Goal: Task Accomplishment & Management: Use online tool/utility

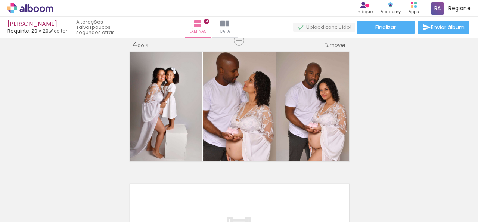
scroll to position [401, 0]
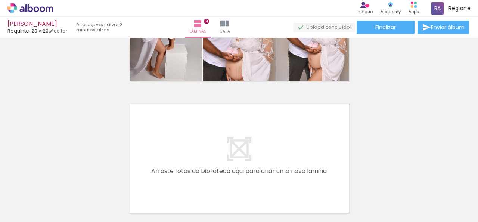
scroll to position [485, 0]
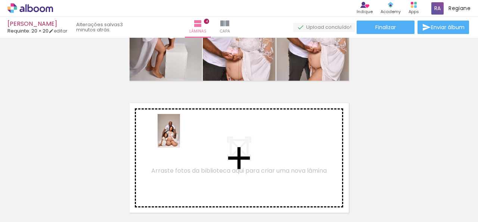
drag, startPoint x: 79, startPoint y: 198, endPoint x: 180, endPoint y: 136, distance: 118.3
click at [180, 136] on quentale-workspace at bounding box center [239, 111] width 478 height 222
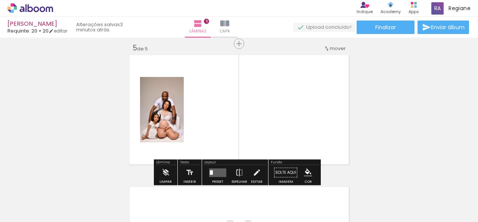
scroll to position [536, 0]
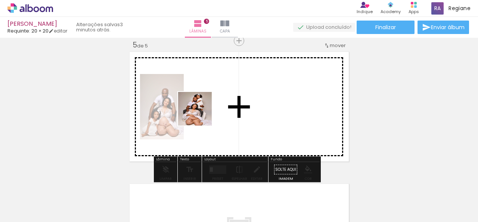
drag, startPoint x: 75, startPoint y: 197, endPoint x: 209, endPoint y: 111, distance: 159.5
click at [209, 111] on quentale-workspace at bounding box center [239, 111] width 478 height 222
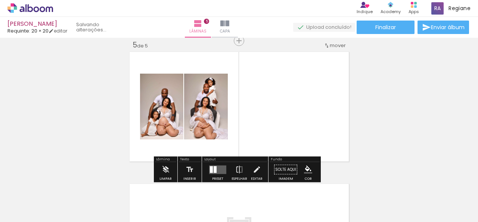
scroll to position [0, 87]
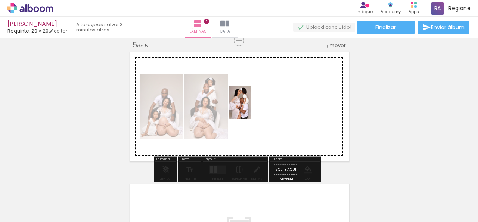
drag, startPoint x: 77, startPoint y: 201, endPoint x: 251, endPoint y: 108, distance: 197.2
click at [251, 108] on quentale-workspace at bounding box center [239, 111] width 478 height 222
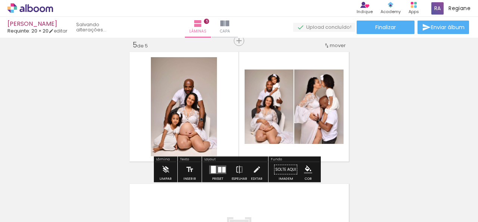
scroll to position [0, 45]
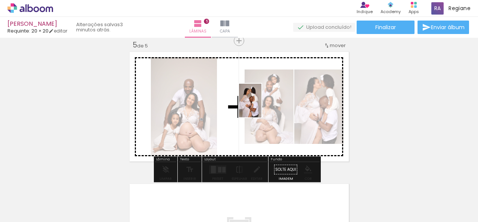
drag, startPoint x: 76, startPoint y: 205, endPoint x: 261, endPoint y: 106, distance: 210.1
click at [261, 106] on quentale-workspace at bounding box center [239, 111] width 478 height 222
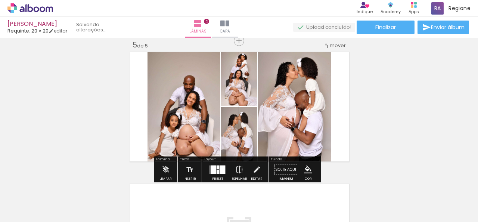
scroll to position [0, 3]
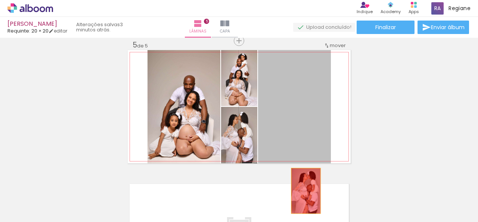
drag, startPoint x: 306, startPoint y: 97, endPoint x: 303, endPoint y: 191, distance: 94.1
click at [303, 191] on quentale-workspace at bounding box center [239, 111] width 478 height 222
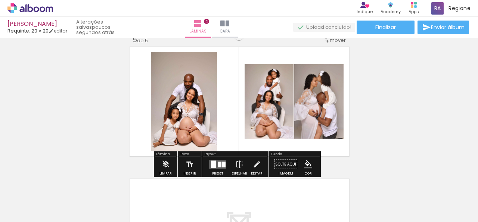
scroll to position [560, 0]
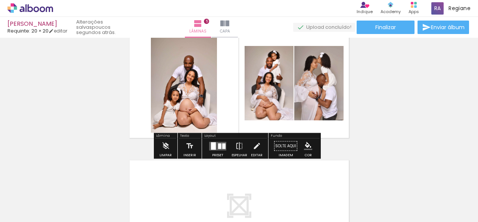
click at [224, 144] on quentale-layouter at bounding box center [217, 145] width 17 height 9
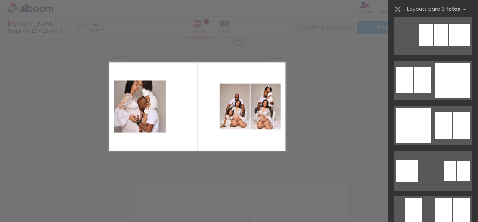
scroll to position [821, 0]
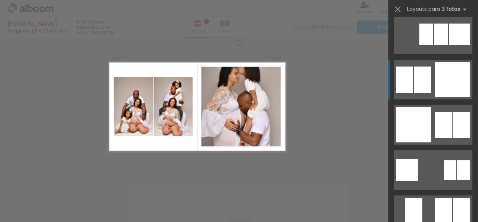
click at [426, 86] on div at bounding box center [422, 79] width 17 height 26
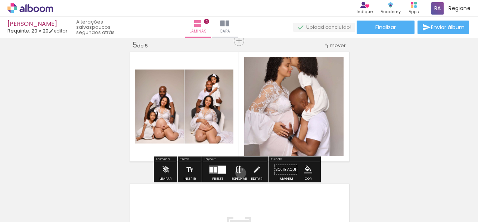
click at [239, 172] on iron-icon at bounding box center [239, 169] width 8 height 15
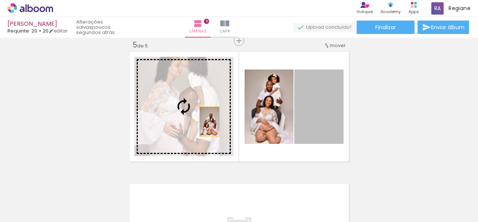
drag, startPoint x: 309, startPoint y: 123, endPoint x: 206, endPoint y: 121, distance: 103.0
click at [0, 0] on slot at bounding box center [0, 0] width 0 height 0
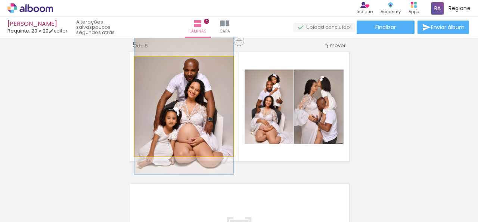
drag, startPoint x: 198, startPoint y: 113, endPoint x: 196, endPoint y: 106, distance: 7.0
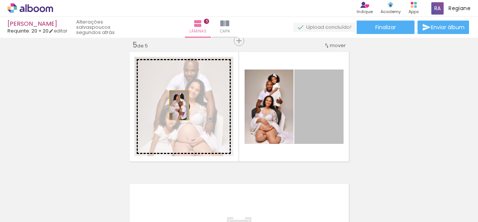
drag, startPoint x: 324, startPoint y: 108, endPoint x: 176, endPoint y: 105, distance: 147.9
click at [0, 0] on slot at bounding box center [0, 0] width 0 height 0
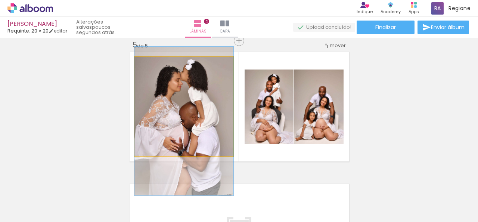
drag, startPoint x: 182, startPoint y: 94, endPoint x: 184, endPoint y: 108, distance: 14.7
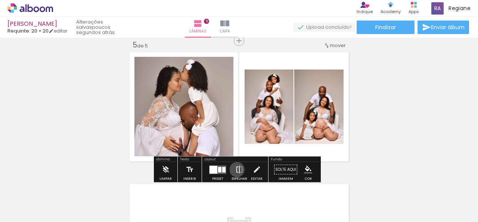
click at [235, 169] on iron-icon at bounding box center [239, 169] width 8 height 15
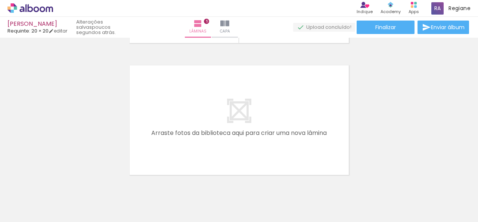
scroll to position [682, 0]
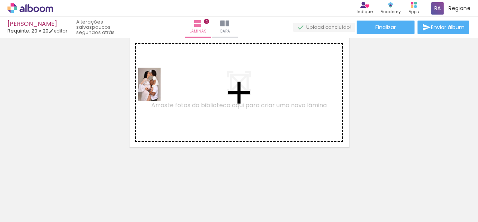
drag, startPoint x: 110, startPoint y: 194, endPoint x: 161, endPoint y: 90, distance: 115.9
click at [161, 90] on quentale-workspace at bounding box center [239, 111] width 478 height 222
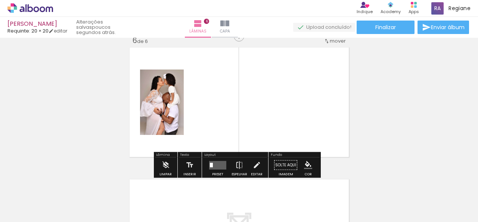
scroll to position [668, 0]
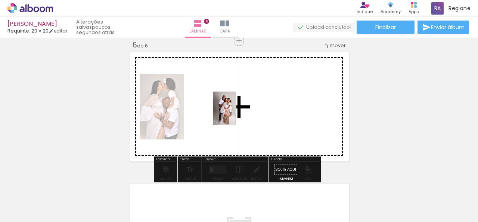
drag, startPoint x: 78, startPoint y: 201, endPoint x: 243, endPoint y: 109, distance: 188.0
click at [243, 109] on quentale-workspace at bounding box center [239, 111] width 478 height 222
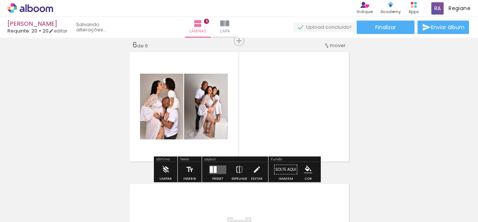
scroll to position [0, 0]
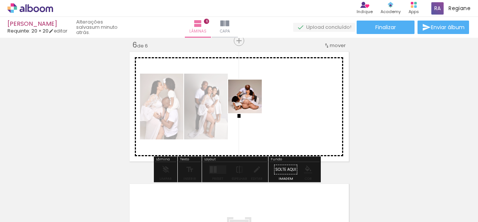
drag, startPoint x: 77, startPoint y: 202, endPoint x: 256, endPoint y: 99, distance: 206.8
click at [256, 99] on quentale-workspace at bounding box center [239, 111] width 478 height 222
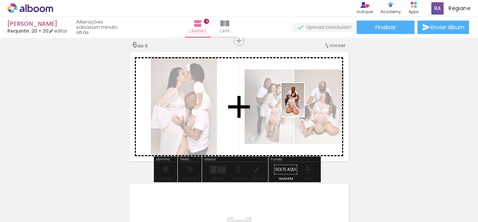
drag, startPoint x: 81, startPoint y: 196, endPoint x: 309, endPoint y: 102, distance: 247.1
click at [309, 102] on quentale-workspace at bounding box center [239, 111] width 478 height 222
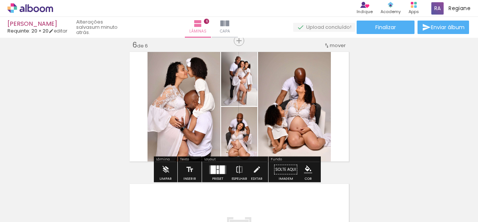
click at [217, 168] on div at bounding box center [218, 167] width 2 height 4
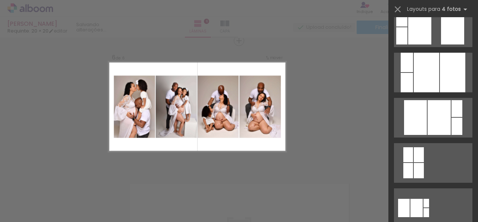
scroll to position [411, 0]
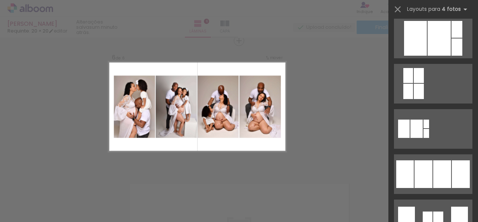
click at [414, 169] on div at bounding box center [423, 174] width 18 height 28
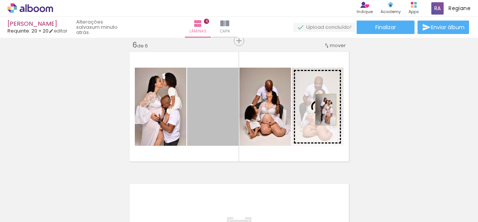
drag, startPoint x: 221, startPoint y: 117, endPoint x: 323, endPoint y: 109, distance: 101.5
click at [0, 0] on slot at bounding box center [0, 0] width 0 height 0
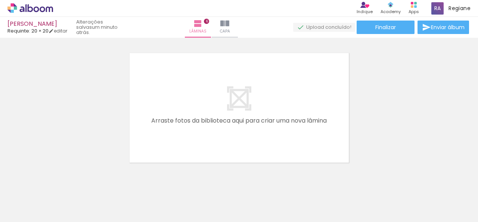
scroll to position [814, 0]
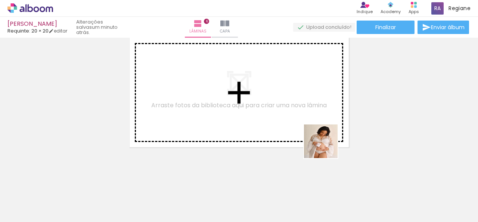
drag, startPoint x: 331, startPoint y: 196, endPoint x: 312, endPoint y: 101, distance: 96.9
click at [312, 101] on quentale-workspace at bounding box center [239, 111] width 478 height 222
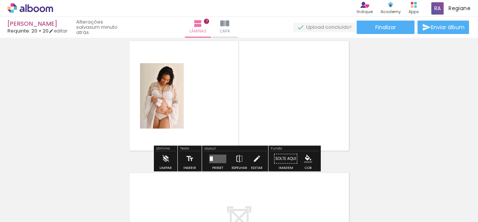
scroll to position [800, 0]
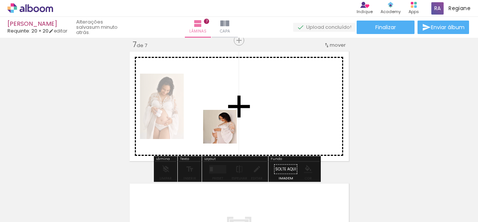
drag, startPoint x: 211, startPoint y: 194, endPoint x: 225, endPoint y: 132, distance: 63.6
click at [225, 132] on quentale-workspace at bounding box center [239, 111] width 478 height 222
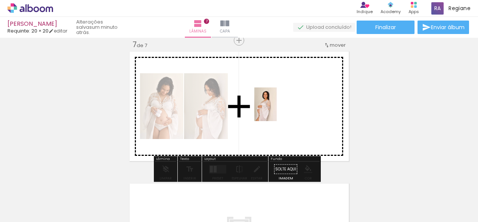
drag, startPoint x: 162, startPoint y: 201, endPoint x: 277, endPoint y: 110, distance: 146.4
click at [277, 110] on quentale-workspace at bounding box center [239, 111] width 478 height 222
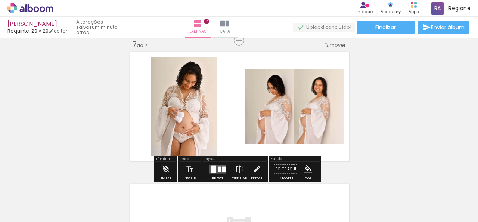
click at [215, 169] on quentale-layouter at bounding box center [217, 169] width 17 height 9
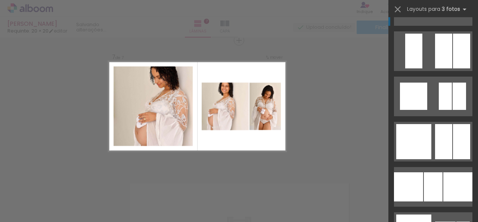
scroll to position [1045, 0]
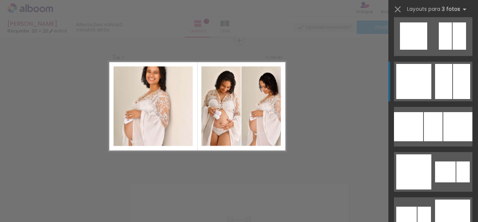
click at [435, 89] on div at bounding box center [443, 81] width 17 height 35
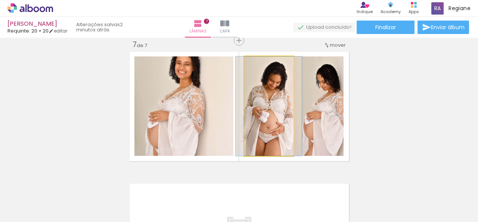
drag, startPoint x: 275, startPoint y: 110, endPoint x: 184, endPoint y: 111, distance: 90.7
click at [0, 0] on slot at bounding box center [0, 0] width 0 height 0
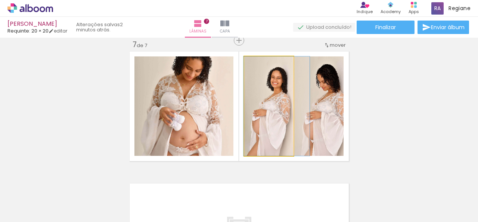
drag, startPoint x: 272, startPoint y: 121, endPoint x: 280, endPoint y: 121, distance: 7.8
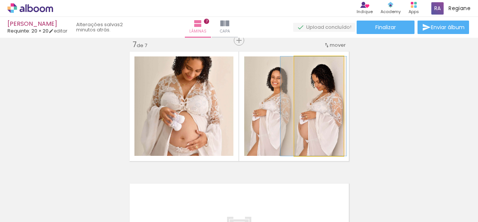
drag, startPoint x: 327, startPoint y: 121, endPoint x: 322, endPoint y: 120, distance: 5.3
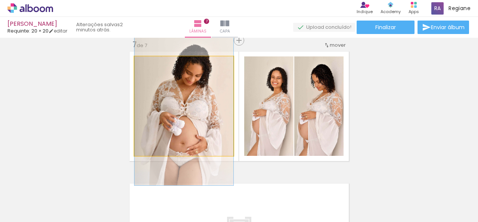
drag, startPoint x: 191, startPoint y: 106, endPoint x: 191, endPoint y: 111, distance: 4.9
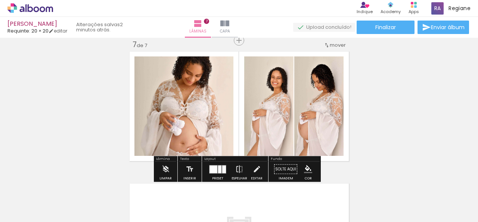
click at [218, 171] on div at bounding box center [219, 169] width 3 height 8
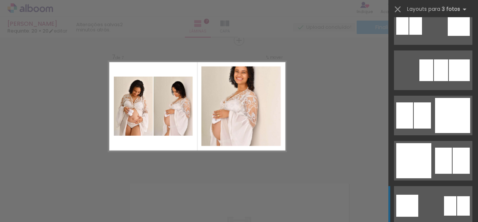
scroll to position [636, 0]
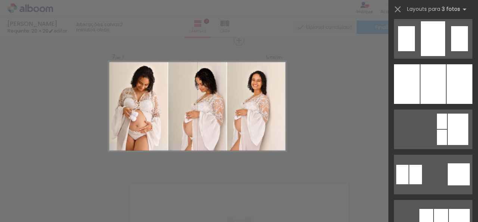
click at [425, 103] on div at bounding box center [432, 84] width 25 height 40
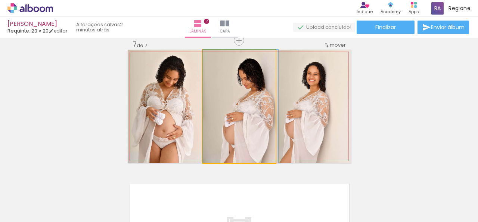
drag, startPoint x: 249, startPoint y: 107, endPoint x: 255, endPoint y: 106, distance: 5.8
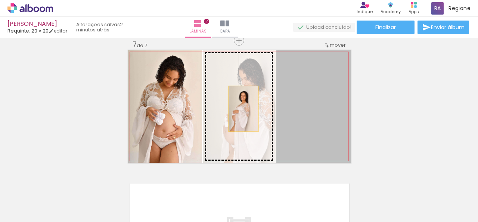
drag, startPoint x: 312, startPoint y: 109, endPoint x: 240, endPoint y: 109, distance: 71.7
click at [0, 0] on slot at bounding box center [0, 0] width 0 height 0
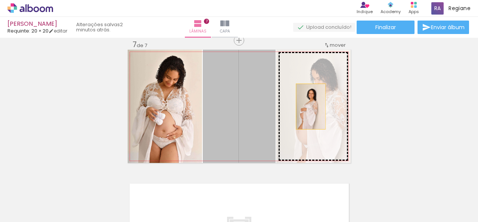
drag, startPoint x: 245, startPoint y: 108, endPoint x: 312, endPoint y: 105, distance: 67.3
click at [0, 0] on slot at bounding box center [0, 0] width 0 height 0
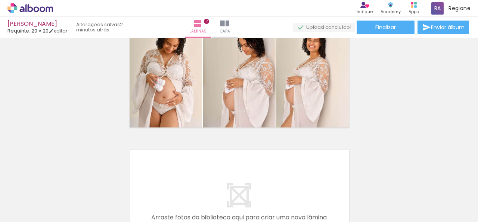
scroll to position [909, 0]
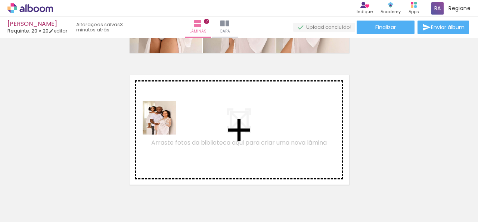
drag, startPoint x: 161, startPoint y: 200, endPoint x: 165, endPoint y: 123, distance: 77.4
click at [165, 123] on quentale-workspace at bounding box center [239, 111] width 478 height 222
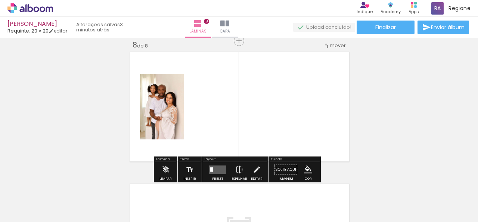
scroll to position [932, 0]
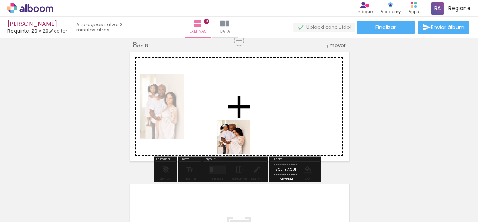
drag, startPoint x: 164, startPoint y: 196, endPoint x: 281, endPoint y: 116, distance: 142.1
click at [281, 116] on quentale-workspace at bounding box center [239, 111] width 478 height 222
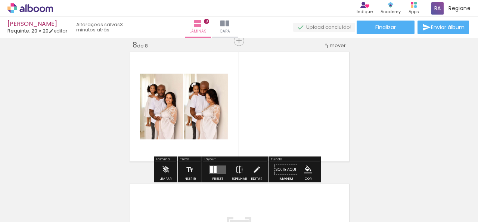
click at [217, 168] on quentale-layouter at bounding box center [217, 169] width 17 height 9
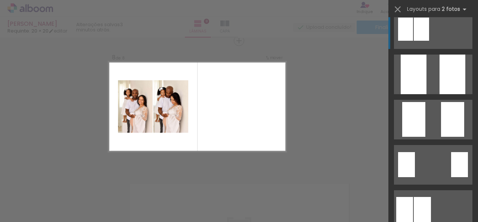
scroll to position [7, 0]
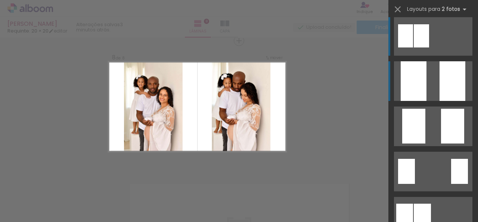
click at [429, 71] on quentale-layouter at bounding box center [433, 81] width 78 height 40
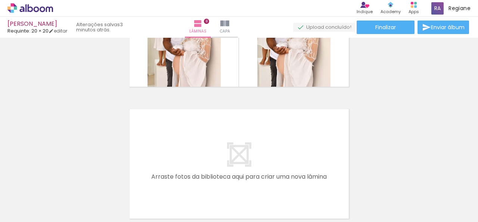
scroll to position [1078, 0]
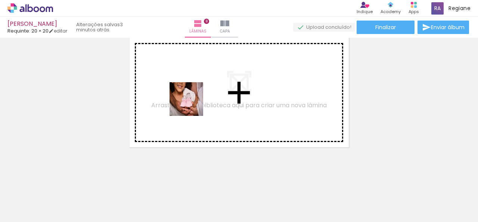
drag, startPoint x: 115, startPoint y: 190, endPoint x: 178, endPoint y: 121, distance: 93.8
click at [192, 104] on quentale-workspace at bounding box center [239, 111] width 478 height 222
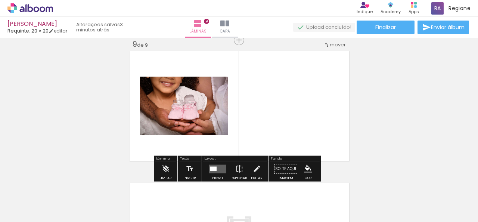
scroll to position [1064, 0]
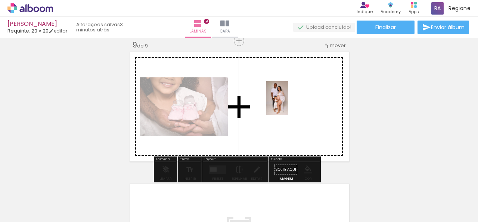
drag, startPoint x: 81, startPoint y: 199, endPoint x: 288, endPoint y: 103, distance: 227.8
click at [288, 103] on quentale-workspace at bounding box center [239, 111] width 478 height 222
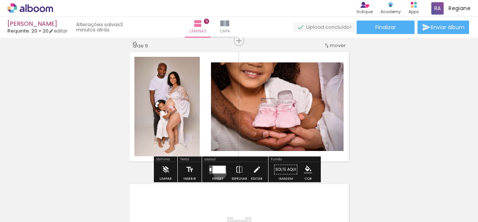
click at [218, 172] on quentale-layouter at bounding box center [217, 169] width 17 height 9
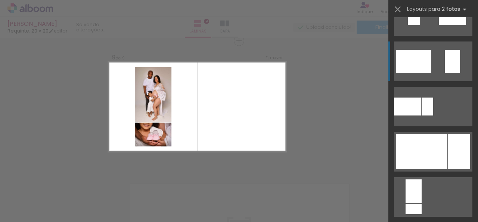
scroll to position [261, 0]
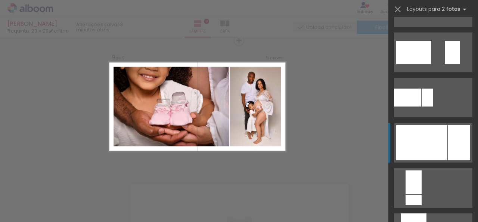
click at [429, 142] on div at bounding box center [421, 142] width 51 height 35
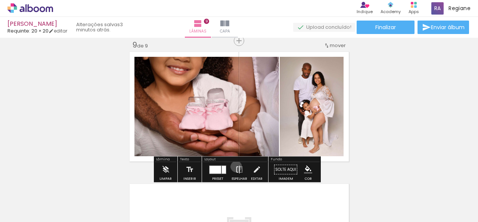
click at [235, 166] on iron-icon at bounding box center [239, 169] width 8 height 15
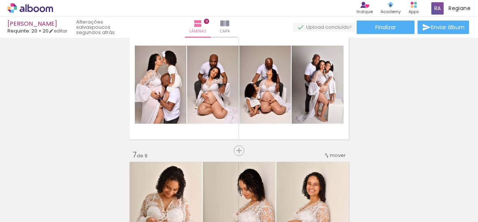
scroll to position [653, 0]
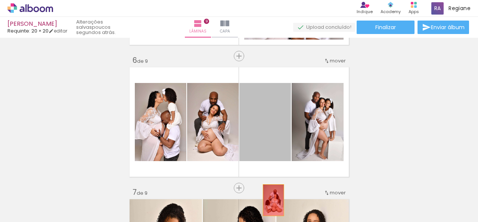
drag, startPoint x: 270, startPoint y: 127, endPoint x: 272, endPoint y: 202, distance: 75.1
click at [272, 202] on quentale-workspace at bounding box center [239, 111] width 478 height 222
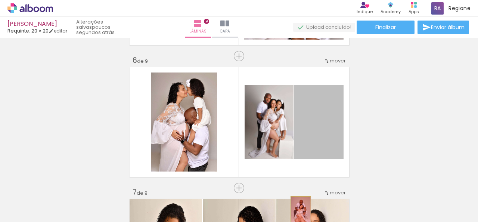
drag, startPoint x: 314, startPoint y: 124, endPoint x: 298, endPoint y: 211, distance: 88.6
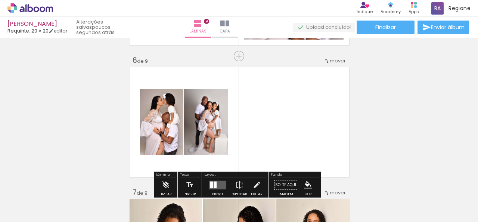
scroll to position [690, 0]
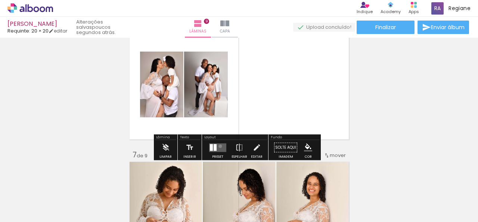
click at [218, 146] on quentale-layouter at bounding box center [217, 147] width 17 height 9
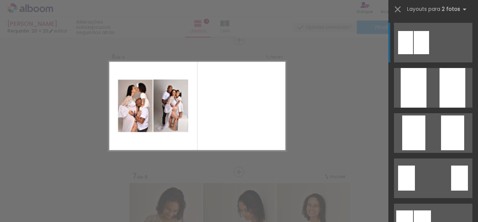
scroll to position [668, 0]
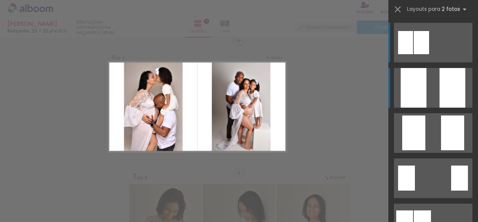
click at [412, 93] on div at bounding box center [414, 88] width 26 height 40
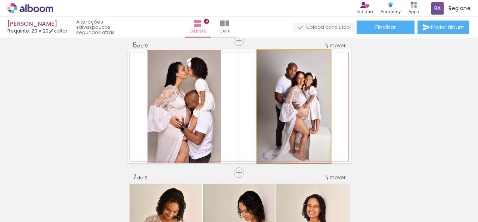
drag, startPoint x: 318, startPoint y: 112, endPoint x: 318, endPoint y: 99, distance: 13.4
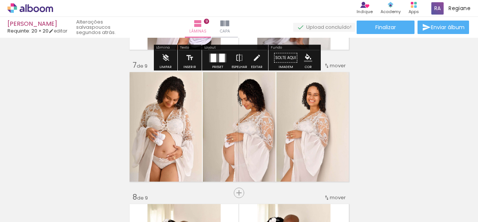
scroll to position [780, 0]
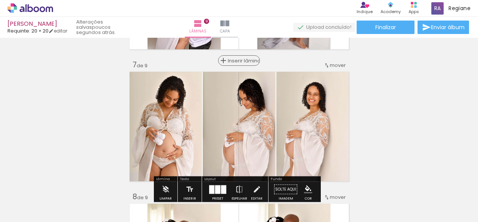
click at [237, 61] on span "Inserir lâmina" at bounding box center [242, 60] width 29 height 5
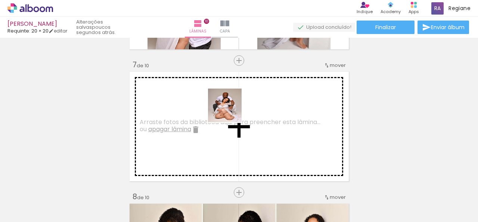
drag, startPoint x: 118, startPoint y: 201, endPoint x: 230, endPoint y: 111, distance: 143.9
click at [230, 111] on quentale-workspace at bounding box center [239, 111] width 478 height 222
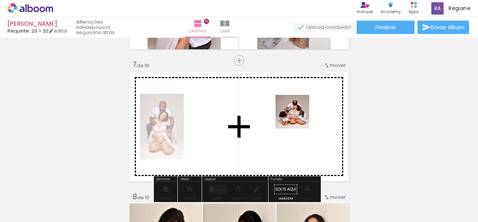
drag, startPoint x: 82, startPoint y: 200, endPoint x: 299, endPoint y: 117, distance: 233.0
click at [299, 117] on quentale-workspace at bounding box center [239, 111] width 478 height 222
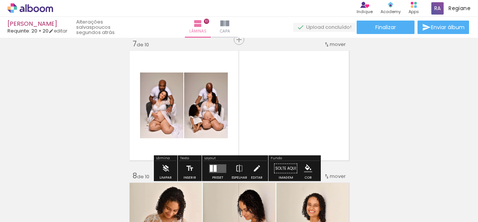
scroll to position [818, 0]
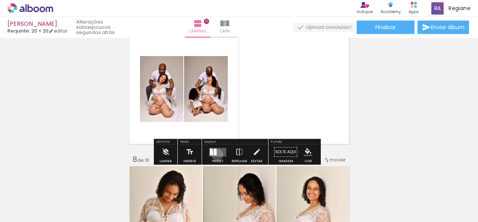
click at [215, 154] on quentale-layouter at bounding box center [217, 151] width 17 height 9
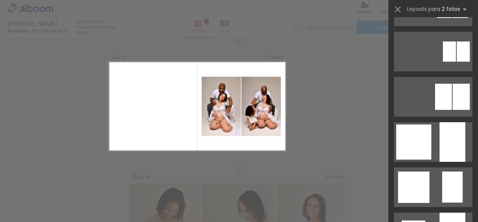
scroll to position [597, 0]
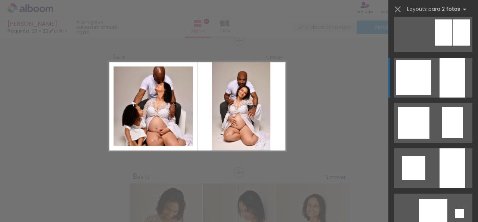
click at [440, 88] on div at bounding box center [452, 78] width 26 height 40
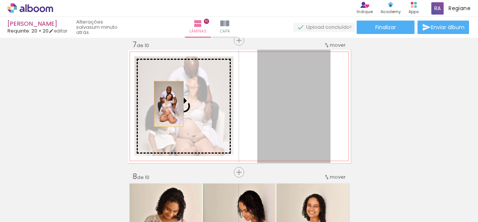
drag, startPoint x: 302, startPoint y: 102, endPoint x: 166, endPoint y: 104, distance: 136.6
click at [0, 0] on slot at bounding box center [0, 0] width 0 height 0
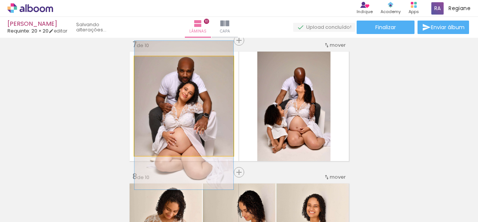
drag, startPoint x: 209, startPoint y: 118, endPoint x: 208, endPoint y: 127, distance: 9.0
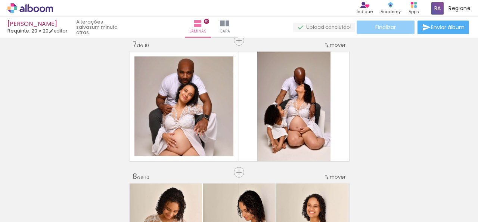
click at [399, 30] on paper-button "Finalizar" at bounding box center [385, 27] width 58 height 13
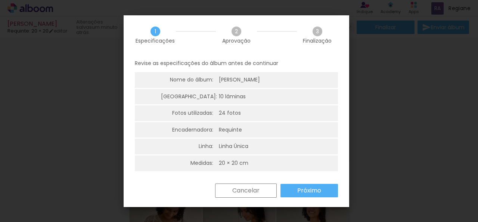
click at [0, 0] on slot "Próximo" at bounding box center [0, 0] width 0 height 0
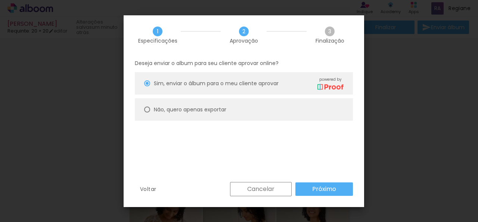
click at [150, 112] on paper-radio-button "Não, quero apenas exportar" at bounding box center [244, 109] width 218 height 22
type paper-radio-button "on"
click at [0, 0] on slot "Próximo" at bounding box center [0, 0] width 0 height 0
type input "Alta, 300 DPI"
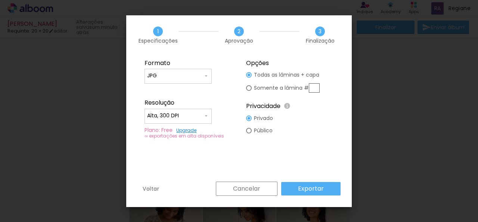
click at [0, 0] on slot "Exportar" at bounding box center [0, 0] width 0 height 0
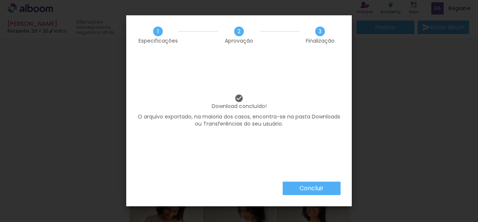
click at [0, 0] on slot "Concluir" at bounding box center [0, 0] width 0 height 0
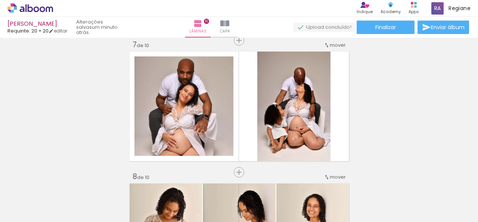
scroll to position [597, 0]
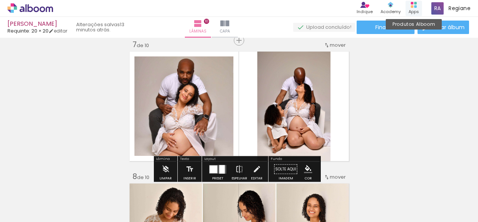
click at [415, 9] on div "Apps" at bounding box center [413, 12] width 10 height 6
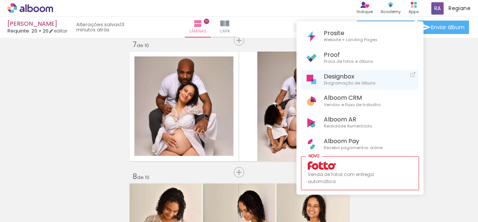
click at [333, 80] on span "Diagramação de álbuns" at bounding box center [350, 83] width 52 height 7
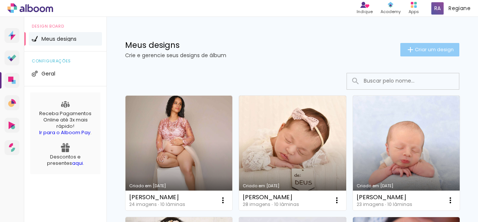
click at [406, 47] on iron-icon at bounding box center [410, 49] width 9 height 9
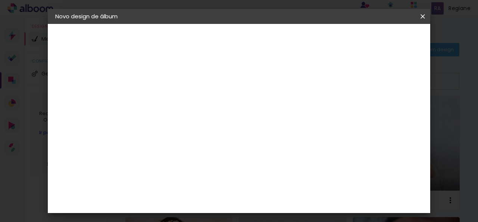
click at [177, 103] on input at bounding box center [177, 100] width 0 height 12
type input "Ana Liz"
type paper-input "Ana Liz"
click at [0, 0] on slot "Avançar" at bounding box center [0, 0] width 0 height 0
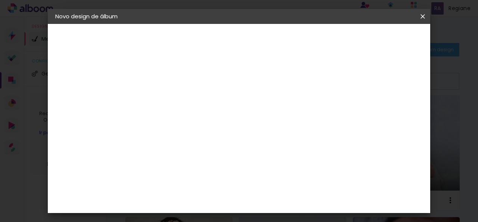
click at [0, 0] on slot "Avançar" at bounding box center [0, 0] width 0 height 0
click at [228, 156] on span "20 × 30" at bounding box center [210, 163] width 35 height 15
click at [0, 0] on slot "Avançar" at bounding box center [0, 0] width 0 height 0
click at [321, 44] on paper-button "Iniciar design" at bounding box center [305, 42] width 32 height 18
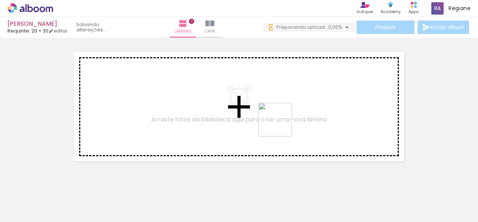
drag, startPoint x: 248, startPoint y: 199, endPoint x: 281, endPoint y: 125, distance: 80.5
click at [281, 125] on quentale-workspace at bounding box center [239, 111] width 478 height 222
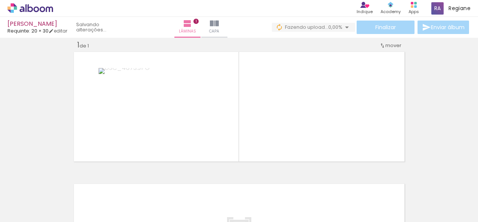
drag, startPoint x: 279, startPoint y: 202, endPoint x: 315, endPoint y: 121, distance: 89.3
click at [315, 121] on quentale-workspace at bounding box center [239, 111] width 478 height 222
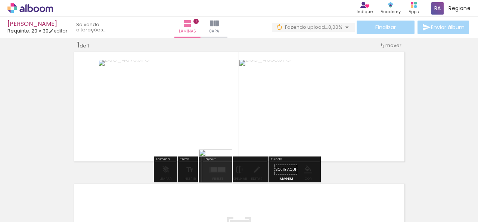
drag, startPoint x: 221, startPoint y: 171, endPoint x: 233, endPoint y: 150, distance: 24.5
click at [233, 128] on quentale-workspace at bounding box center [239, 111] width 478 height 222
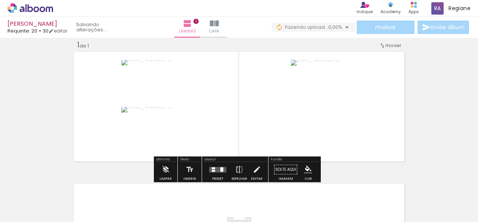
click at [35, 200] on input "Todas as fotos" at bounding box center [21, 199] width 28 height 6
click at [0, 0] on slot "Não utilizadas" at bounding box center [0, 0] width 0 height 0
type input "Não utilizadas"
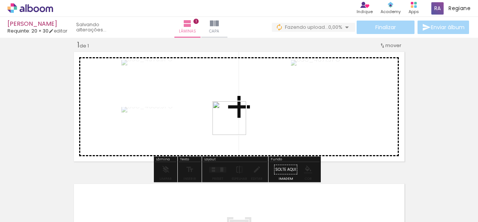
drag, startPoint x: 159, startPoint y: 199, endPoint x: 159, endPoint y: 172, distance: 27.3
click at [241, 121] on quentale-workspace at bounding box center [239, 111] width 478 height 222
drag, startPoint x: 213, startPoint y: 116, endPoint x: 227, endPoint y: 108, distance: 16.6
click at [227, 108] on quentale-workspace at bounding box center [239, 111] width 478 height 222
drag, startPoint x: 79, startPoint y: 197, endPoint x: 289, endPoint y: 100, distance: 231.0
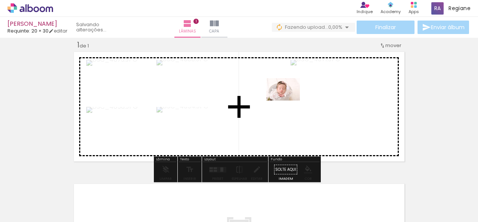
click at [289, 100] on quentale-workspace at bounding box center [239, 111] width 478 height 222
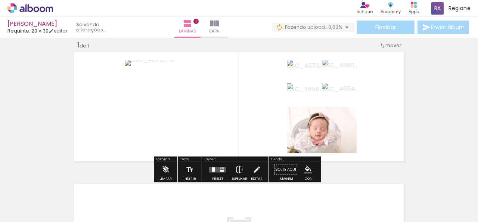
click at [218, 171] on quentale-layouter at bounding box center [217, 169] width 17 height 6
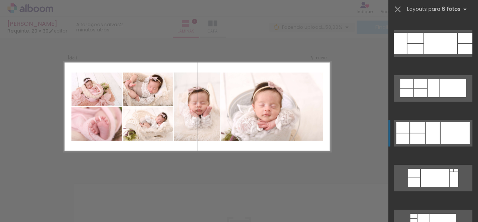
scroll to position [1754, 0]
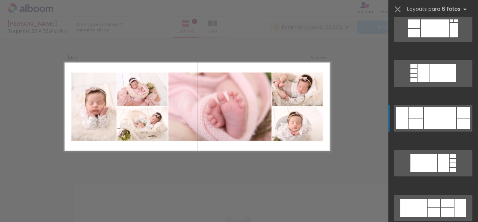
click at [443, 122] on div at bounding box center [440, 118] width 32 height 22
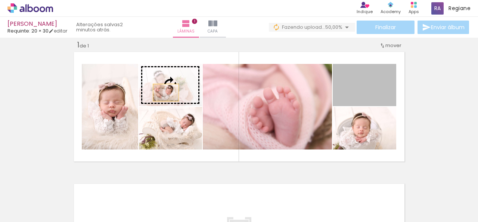
drag, startPoint x: 348, startPoint y: 98, endPoint x: 163, endPoint y: 92, distance: 185.6
click at [0, 0] on slot at bounding box center [0, 0] width 0 height 0
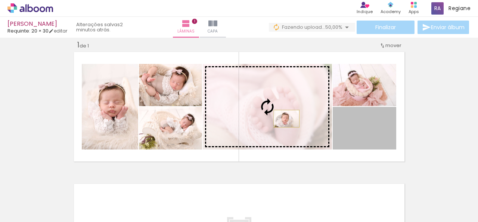
drag, startPoint x: 358, startPoint y: 137, endPoint x: 283, endPoint y: 118, distance: 76.5
click at [0, 0] on slot at bounding box center [0, 0] width 0 height 0
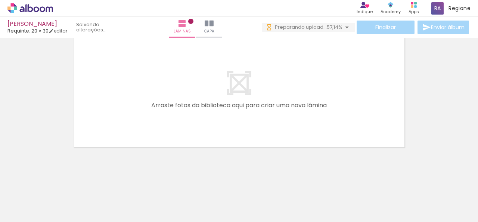
scroll to position [0, 0]
drag, startPoint x: 247, startPoint y: 182, endPoint x: 261, endPoint y: 120, distance: 63.4
click at [261, 120] on quentale-workspace at bounding box center [239, 111] width 478 height 222
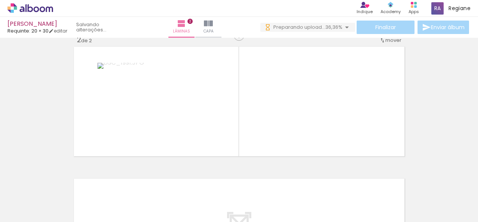
scroll to position [141, 0]
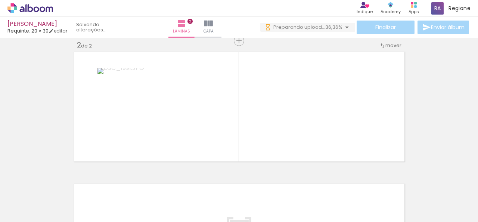
drag, startPoint x: 222, startPoint y: 131, endPoint x: 186, endPoint y: 168, distance: 51.2
click at [222, 131] on quentale-workspace at bounding box center [239, 111] width 478 height 222
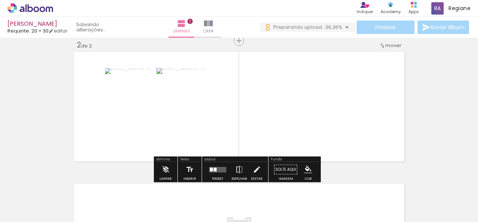
drag, startPoint x: 236, startPoint y: 123, endPoint x: 181, endPoint y: 177, distance: 77.1
click at [236, 123] on quentale-workspace at bounding box center [239, 111] width 478 height 222
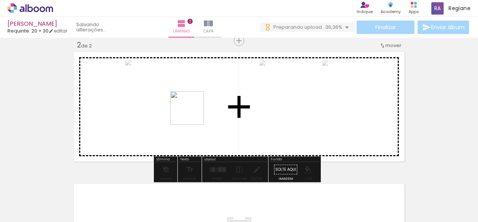
drag, startPoint x: 121, startPoint y: 200, endPoint x: 193, endPoint y: 113, distance: 112.7
click at [193, 113] on quentale-workspace at bounding box center [239, 111] width 478 height 222
drag, startPoint x: 74, startPoint y: 200, endPoint x: 118, endPoint y: 131, distance: 82.0
click at [118, 131] on quentale-workspace at bounding box center [239, 111] width 478 height 222
drag, startPoint x: 81, startPoint y: 197, endPoint x: 270, endPoint y: 94, distance: 215.8
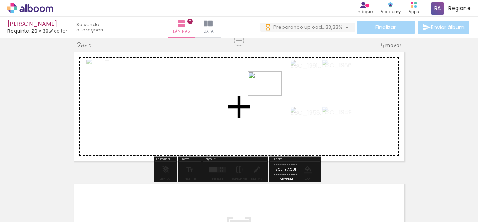
click at [270, 94] on quentale-workspace at bounding box center [239, 111] width 478 height 222
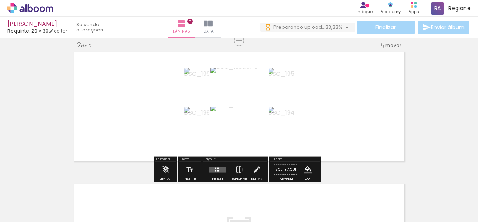
click at [217, 171] on quentale-layouter at bounding box center [217, 169] width 17 height 6
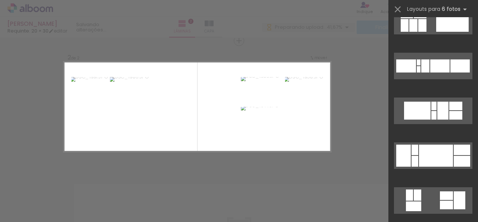
scroll to position [5674, 0]
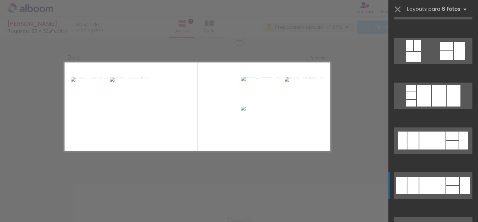
click at [442, 186] on div at bounding box center [432, 185] width 26 height 17
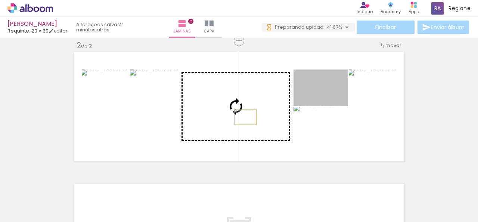
drag, startPoint x: 330, startPoint y: 96, endPoint x: 242, endPoint y: 117, distance: 90.2
click at [0, 0] on slot at bounding box center [0, 0] width 0 height 0
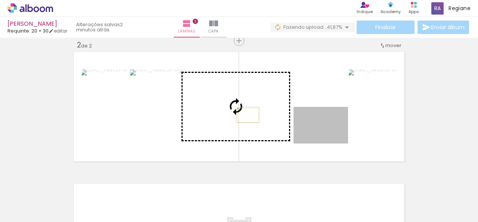
drag, startPoint x: 326, startPoint y: 126, endPoint x: 245, endPoint y: 115, distance: 81.7
click at [0, 0] on slot at bounding box center [0, 0] width 0 height 0
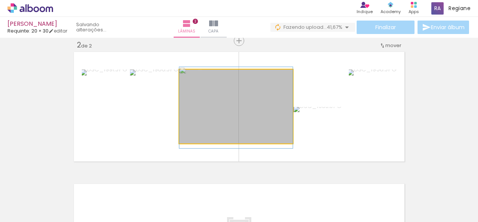
drag, startPoint x: 267, startPoint y: 130, endPoint x: 264, endPoint y: 131, distance: 3.9
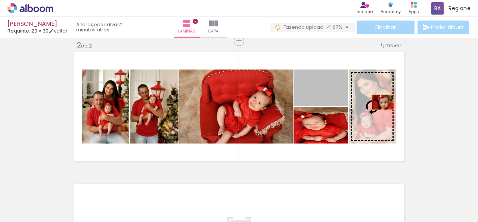
drag, startPoint x: 331, startPoint y: 89, endPoint x: 381, endPoint y: 102, distance: 51.6
click at [0, 0] on slot at bounding box center [0, 0] width 0 height 0
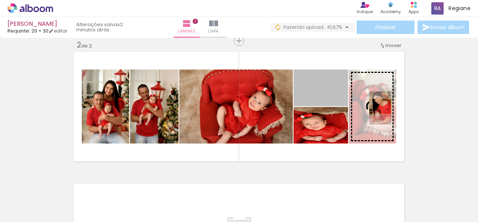
drag, startPoint x: 323, startPoint y: 96, endPoint x: 377, endPoint y: 106, distance: 55.1
click at [0, 0] on slot at bounding box center [0, 0] width 0 height 0
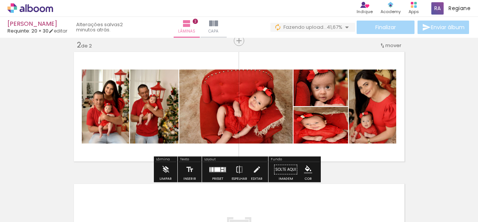
click at [216, 170] on div at bounding box center [217, 169] width 6 height 4
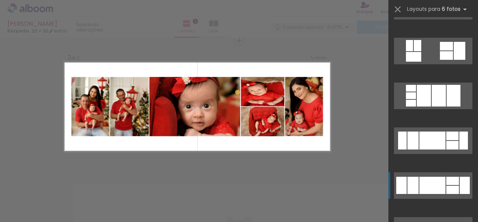
scroll to position [5823, 0]
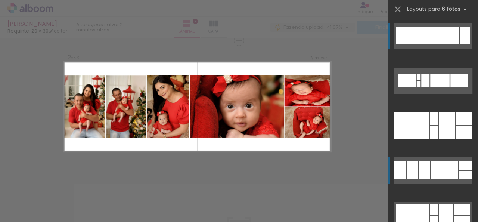
click at [426, 171] on div at bounding box center [424, 170] width 12 height 18
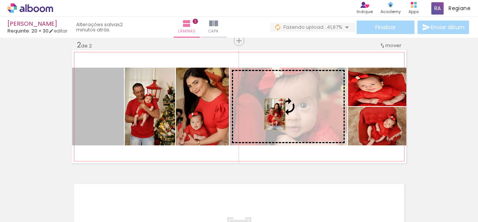
drag, startPoint x: 108, startPoint y: 114, endPoint x: 272, endPoint y: 114, distance: 163.5
click at [0, 0] on slot at bounding box center [0, 0] width 0 height 0
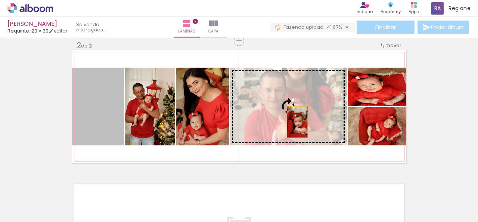
drag, startPoint x: 109, startPoint y: 125, endPoint x: 296, endPoint y: 122, distance: 187.0
click at [0, 0] on slot at bounding box center [0, 0] width 0 height 0
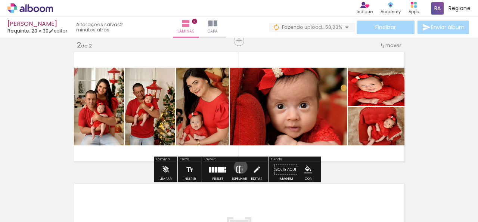
click at [239, 166] on iron-icon at bounding box center [239, 169] width 8 height 15
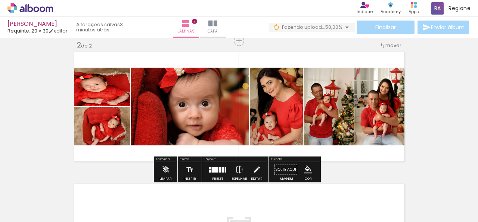
click at [213, 169] on div at bounding box center [215, 169] width 6 height 6
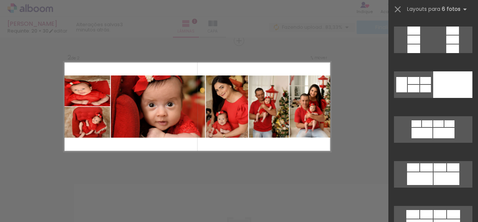
scroll to position [22912, 0]
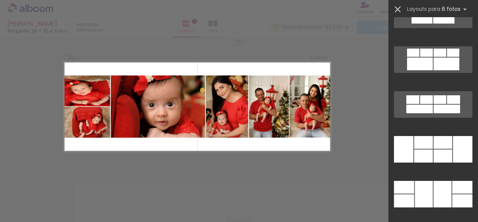
click at [397, 12] on iron-icon at bounding box center [397, 9] width 10 height 10
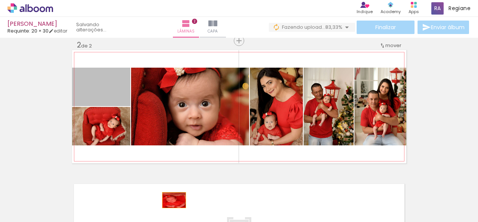
drag, startPoint x: 106, startPoint y: 89, endPoint x: 175, endPoint y: 202, distance: 132.7
click at [173, 200] on quentale-workspace at bounding box center [239, 111] width 478 height 222
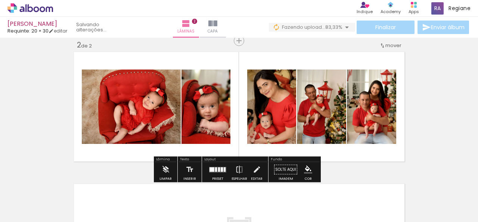
click at [59, 182] on iron-icon at bounding box center [59, 182] width 8 height 8
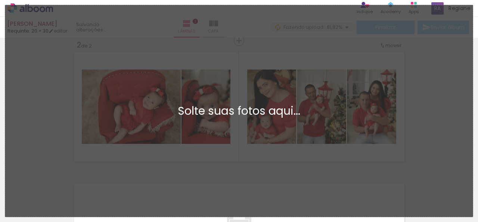
scroll to position [0, 0]
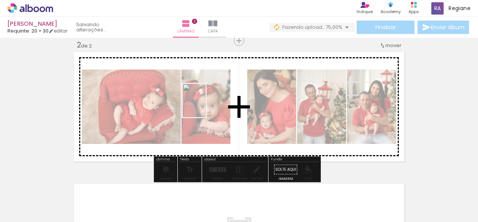
drag, startPoint x: 78, startPoint y: 206, endPoint x: 205, endPoint y: 106, distance: 161.9
click at [205, 106] on quentale-workspace at bounding box center [239, 111] width 478 height 222
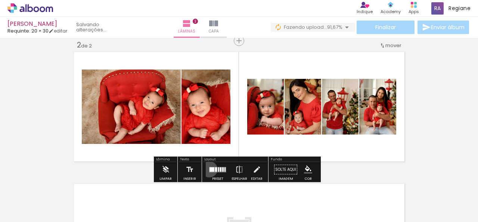
click at [209, 169] on div at bounding box center [211, 169] width 5 height 4
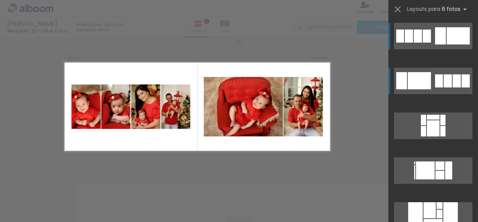
click at [436, 79] on div at bounding box center [439, 80] width 8 height 13
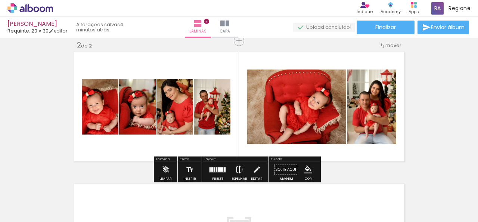
click at [238, 170] on iron-icon at bounding box center [239, 169] width 8 height 15
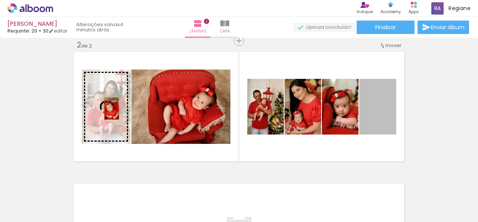
drag, startPoint x: 378, startPoint y: 116, endPoint x: 109, endPoint y: 108, distance: 269.3
click at [0, 0] on slot at bounding box center [0, 0] width 0 height 0
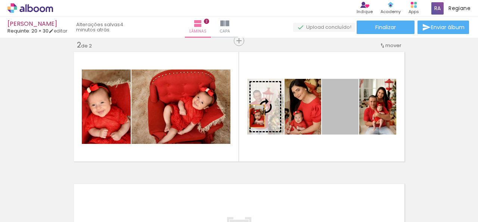
drag, startPoint x: 342, startPoint y: 123, endPoint x: 257, endPoint y: 114, distance: 85.9
click at [0, 0] on slot at bounding box center [0, 0] width 0 height 0
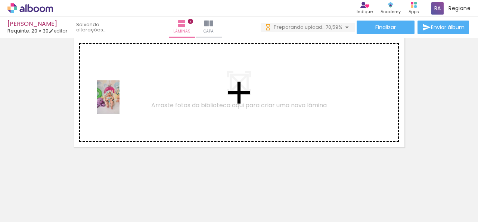
drag, startPoint x: 76, startPoint y: 200, endPoint x: 119, endPoint y: 103, distance: 106.4
click at [119, 103] on quentale-workspace at bounding box center [239, 111] width 478 height 222
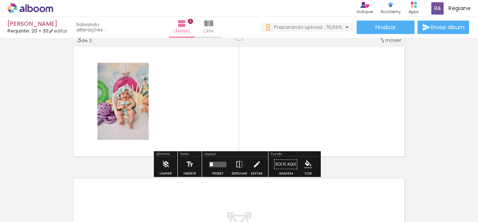
scroll to position [273, 0]
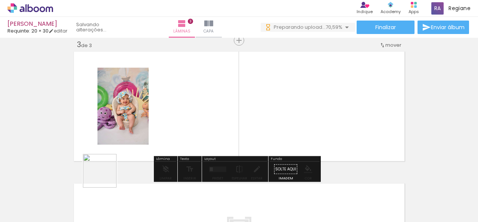
drag, startPoint x: 81, startPoint y: 203, endPoint x: 130, endPoint y: 186, distance: 52.0
click at [190, 102] on quentale-workspace at bounding box center [239, 111] width 478 height 222
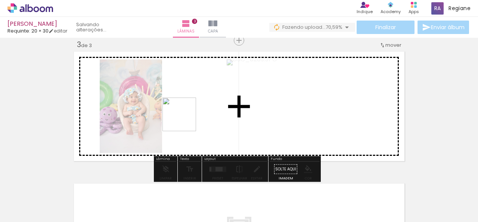
drag, startPoint x: 84, startPoint y: 200, endPoint x: 114, endPoint y: 186, distance: 33.4
click at [184, 120] on quentale-workspace at bounding box center [239, 111] width 478 height 222
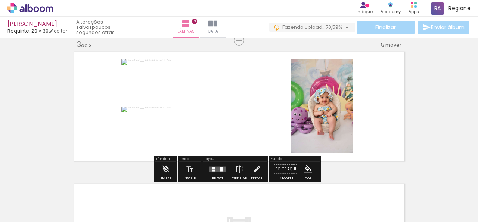
drag, startPoint x: 118, startPoint y: 194, endPoint x: 254, endPoint y: 108, distance: 161.4
click at [254, 108] on quentale-workspace at bounding box center [239, 111] width 478 height 222
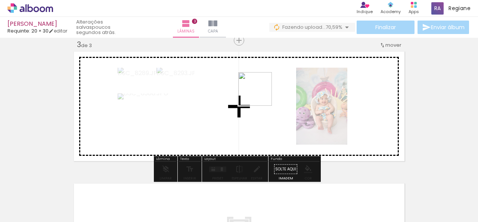
drag, startPoint x: 73, startPoint y: 196, endPoint x: 261, endPoint y: 94, distance: 213.0
click at [261, 94] on quentale-workspace at bounding box center [239, 111] width 478 height 222
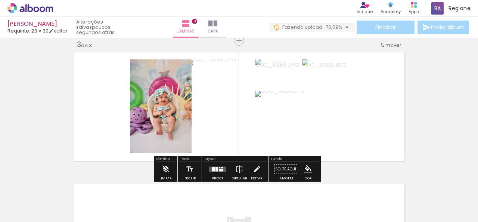
click at [221, 168] on quentale-layouter at bounding box center [217, 169] width 17 height 6
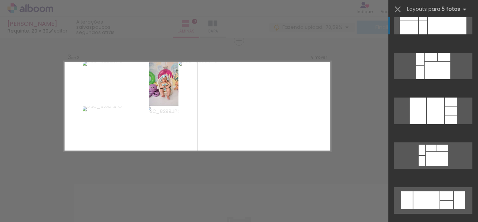
scroll to position [299, 0]
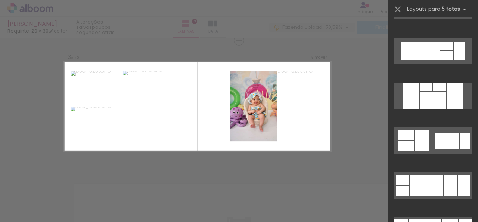
click at [443, 176] on div at bounding box center [450, 185] width 14 height 22
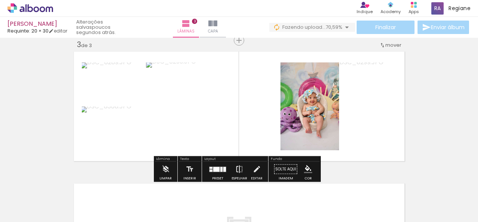
click at [239, 171] on iron-icon at bounding box center [239, 169] width 8 height 15
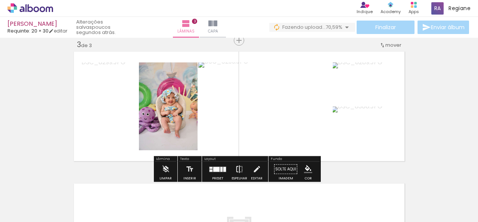
click at [240, 169] on iron-icon at bounding box center [239, 169] width 8 height 15
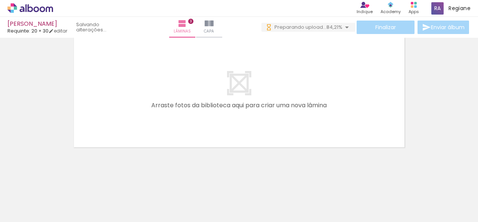
scroll to position [0, 0]
drag, startPoint x: 130, startPoint y: 178, endPoint x: 162, endPoint y: 174, distance: 32.4
click at [177, 96] on quentale-workspace at bounding box center [239, 111] width 478 height 222
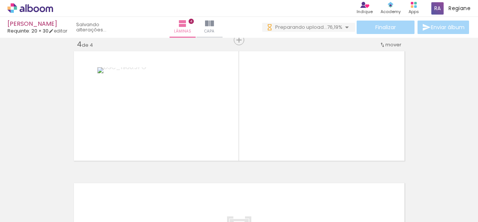
scroll to position [405, 0]
drag, startPoint x: 78, startPoint y: 197, endPoint x: 141, endPoint y: 178, distance: 66.3
click at [158, 96] on quentale-workspace at bounding box center [239, 111] width 478 height 222
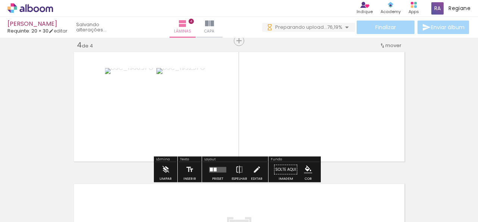
drag, startPoint x: 192, startPoint y: 110, endPoint x: 118, endPoint y: 184, distance: 104.3
click at [193, 110] on quentale-workspace at bounding box center [239, 111] width 478 height 222
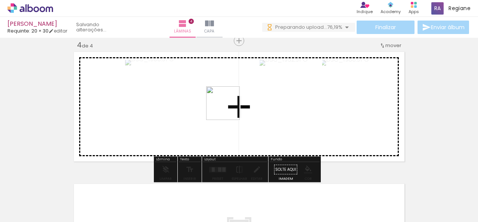
drag, startPoint x: 156, startPoint y: 147, endPoint x: 228, endPoint y: 109, distance: 82.5
click at [228, 109] on quentale-workspace at bounding box center [239, 111] width 478 height 222
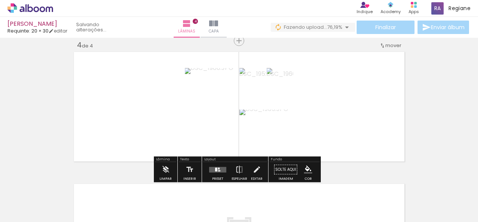
click at [218, 167] on quentale-layouter at bounding box center [217, 169] width 17 height 6
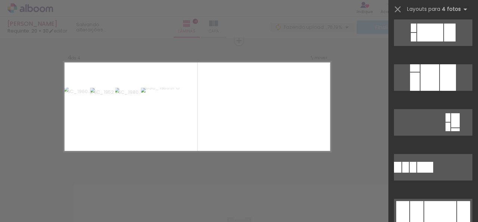
scroll to position [597, 0]
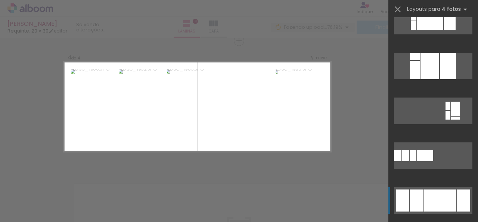
click at [432, 200] on div at bounding box center [440, 200] width 32 height 22
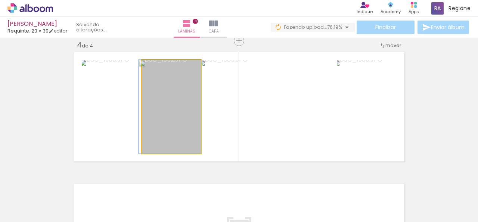
scroll to position [597, 0]
drag, startPoint x: 181, startPoint y: 124, endPoint x: 172, endPoint y: 124, distance: 9.0
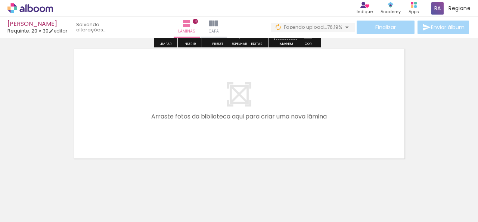
scroll to position [551, 0]
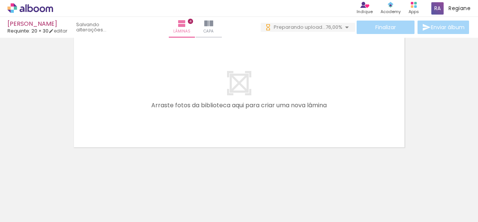
drag, startPoint x: 165, startPoint y: 193, endPoint x: 214, endPoint y: 88, distance: 115.4
click at [214, 88] on quentale-workspace at bounding box center [239, 111] width 478 height 222
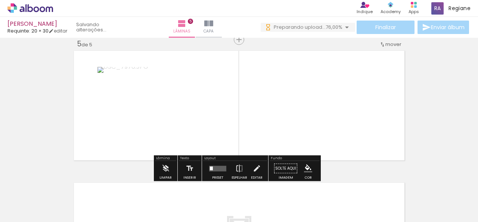
scroll to position [536, 0]
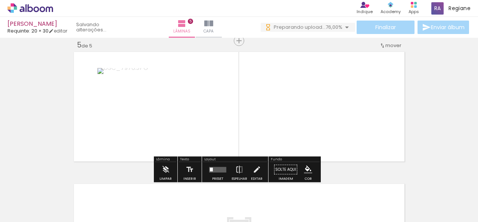
drag, startPoint x: 158, startPoint y: 197, endPoint x: 192, endPoint y: 124, distance: 81.0
click at [192, 124] on quentale-workspace at bounding box center [239, 111] width 478 height 222
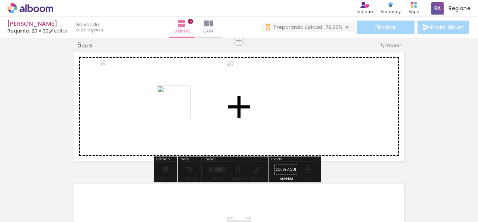
click at [179, 108] on quentale-workspace at bounding box center [239, 111] width 478 height 222
drag, startPoint x: 87, startPoint y: 191, endPoint x: 160, endPoint y: 96, distance: 120.1
click at [160, 96] on quentale-workspace at bounding box center [239, 111] width 478 height 222
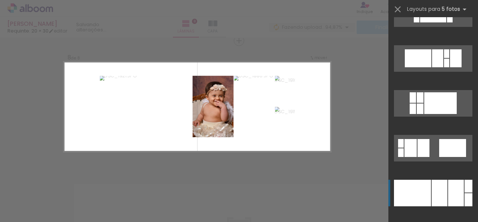
scroll to position [933, 0]
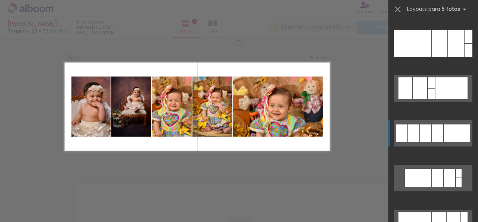
click at [420, 140] on div at bounding box center [425, 133] width 11 height 18
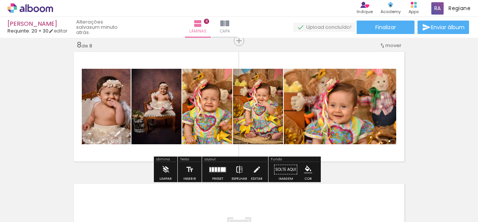
click at [239, 168] on iron-icon at bounding box center [239, 169] width 8 height 15
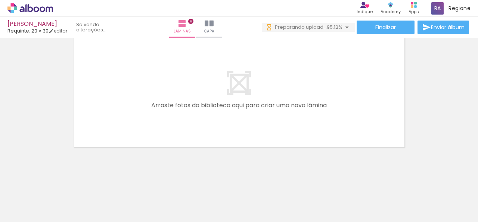
scroll to position [0, 0]
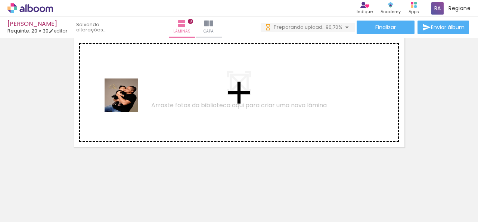
drag, startPoint x: 82, startPoint y: 195, endPoint x: 127, endPoint y: 101, distance: 104.2
click at [127, 101] on quentale-workspace at bounding box center [239, 111] width 478 height 222
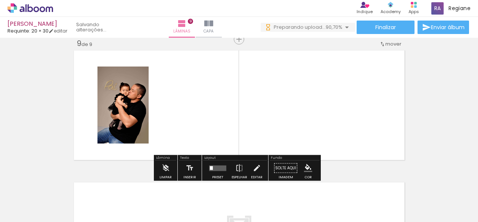
scroll to position [1064, 0]
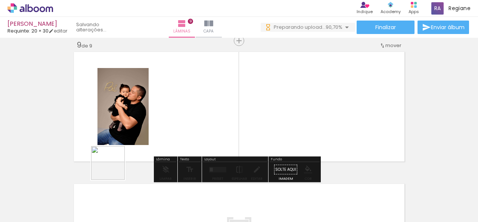
drag, startPoint x: 80, startPoint y: 202, endPoint x: 180, endPoint y: 103, distance: 140.7
click at [180, 103] on quentale-workspace at bounding box center [239, 111] width 478 height 222
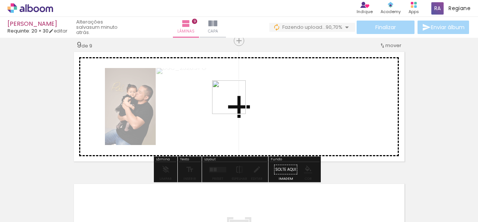
drag, startPoint x: 79, startPoint y: 193, endPoint x: 235, endPoint y: 102, distance: 180.0
click at [235, 102] on quentale-workspace at bounding box center [239, 111] width 478 height 222
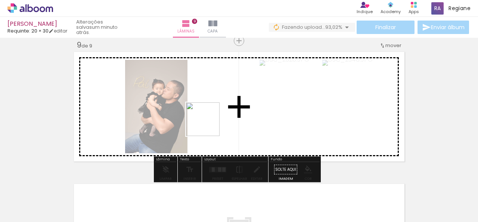
drag, startPoint x: 83, startPoint y: 205, endPoint x: 209, endPoint y: 124, distance: 149.7
click at [209, 124] on quentale-workspace at bounding box center [239, 111] width 478 height 222
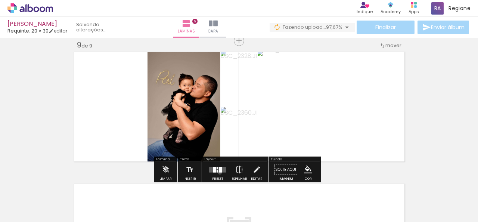
click at [218, 172] on div at bounding box center [218, 169] width 20 height 15
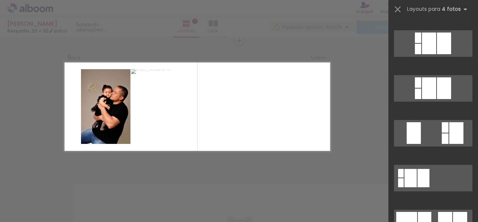
scroll to position [1978, 0]
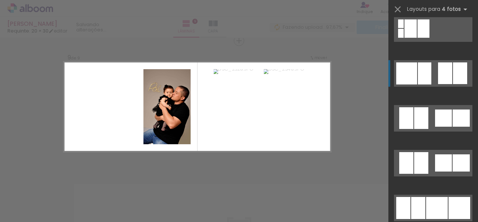
click at [428, 77] on div at bounding box center [424, 73] width 13 height 22
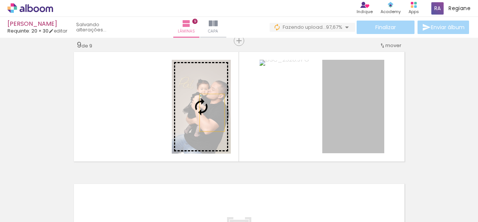
drag, startPoint x: 345, startPoint y: 110, endPoint x: 209, endPoint y: 112, distance: 135.9
click at [0, 0] on slot at bounding box center [0, 0] width 0 height 0
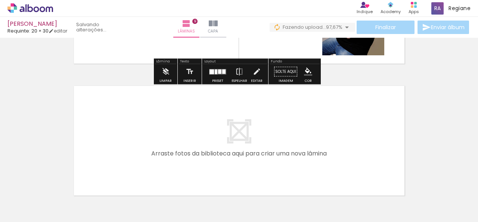
scroll to position [1209, 0]
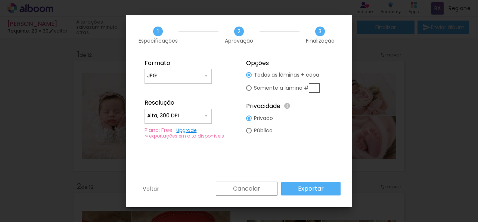
click at [326, 190] on paper-button "Exportar" at bounding box center [310, 188] width 59 height 13
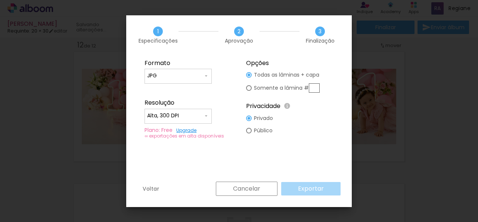
scroll to position [933, 0]
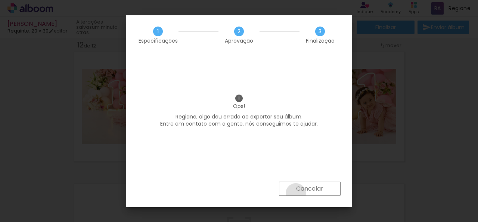
click at [295, 193] on paper-button "Cancelar" at bounding box center [310, 188] width 62 height 14
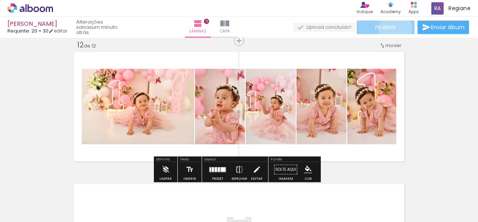
click at [392, 28] on span "Finalizar" at bounding box center [385, 27] width 21 height 5
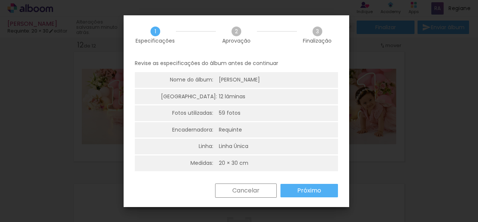
click at [0, 0] on slot "Próximo" at bounding box center [0, 0] width 0 height 0
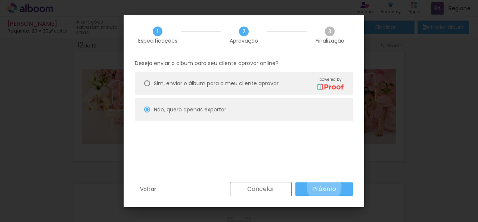
click at [0, 0] on slot "Próximo" at bounding box center [0, 0] width 0 height 0
type input "Alta, 300 DPI"
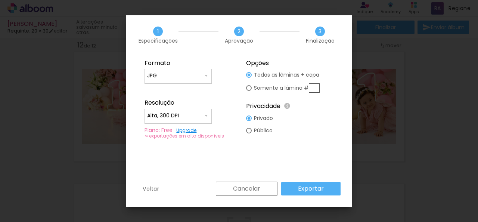
click at [324, 186] on paper-button "Exportar" at bounding box center [310, 188] width 59 height 13
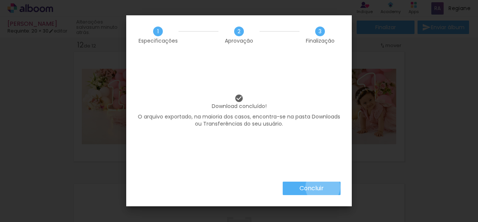
click at [0, 0] on slot "Concluir" at bounding box center [0, 0] width 0 height 0
